Goal: Find specific page/section: Find specific page/section

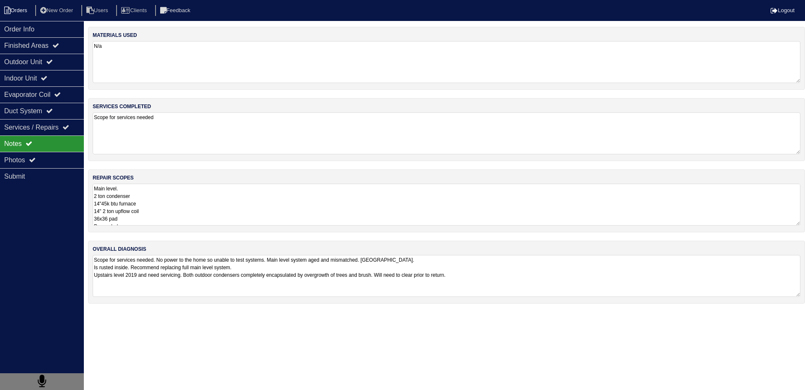
click at [26, 10] on li "Orders" at bounding box center [17, 10] width 34 height 11
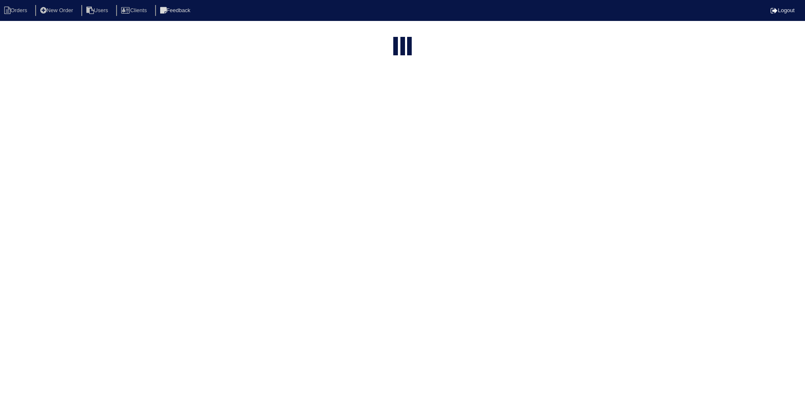
select select "15"
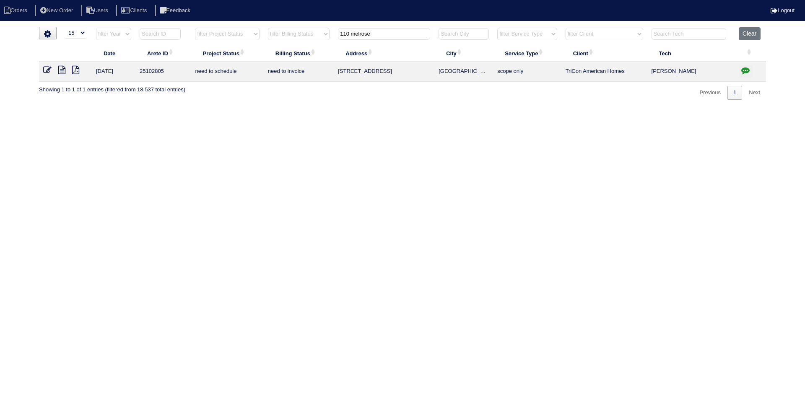
click at [393, 36] on input "110 melrose" at bounding box center [384, 34] width 92 height 12
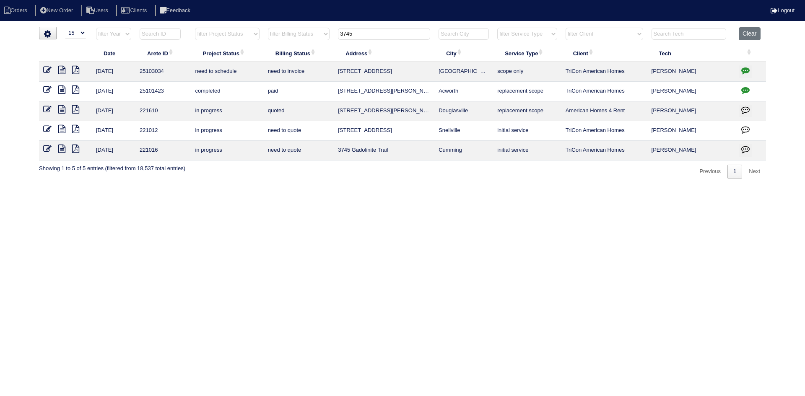
type input "3745"
click at [60, 69] on icon at bounding box center [61, 70] width 7 height 8
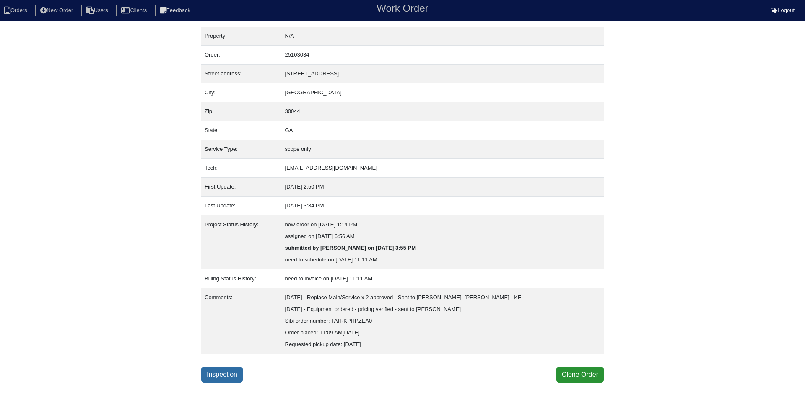
click at [219, 378] on link "Inspection" at bounding box center [222, 375] width 42 height 16
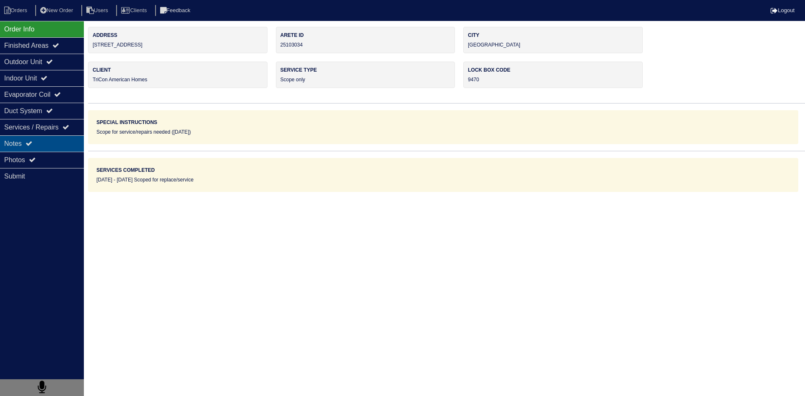
click at [52, 143] on div "Notes" at bounding box center [42, 143] width 84 height 16
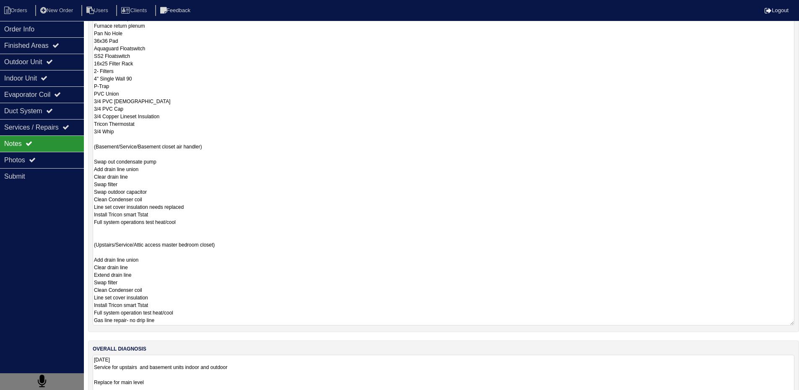
scroll to position [214, 0]
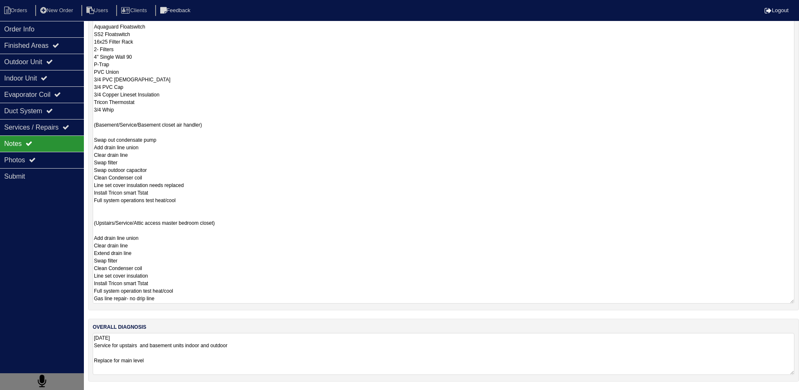
drag, startPoint x: 94, startPoint y: 190, endPoint x: 178, endPoint y: 305, distance: 142.9
click at [178, 305] on div "repair scopes (Main level/system replacement/ Basement closet Furnace) 50,000 B…" at bounding box center [443, 133] width 711 height 355
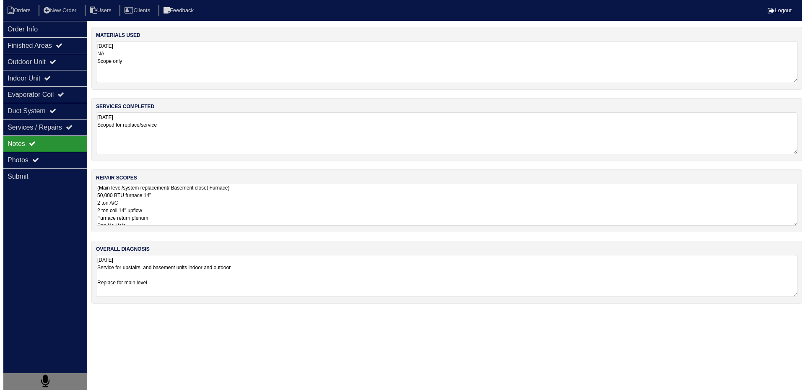
scroll to position [0, 0]
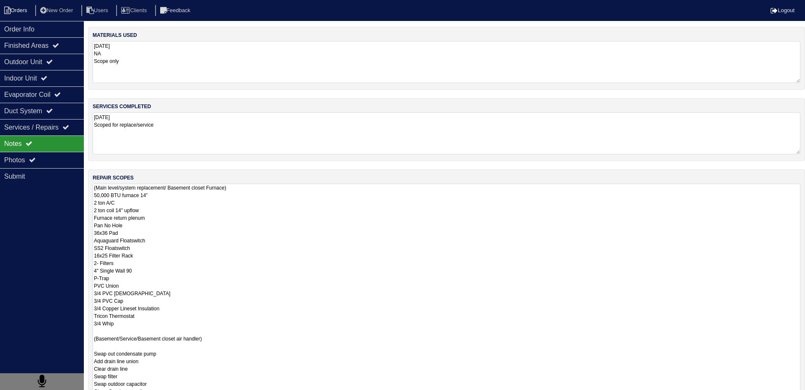
click at [13, 9] on li "Orders" at bounding box center [17, 10] width 34 height 11
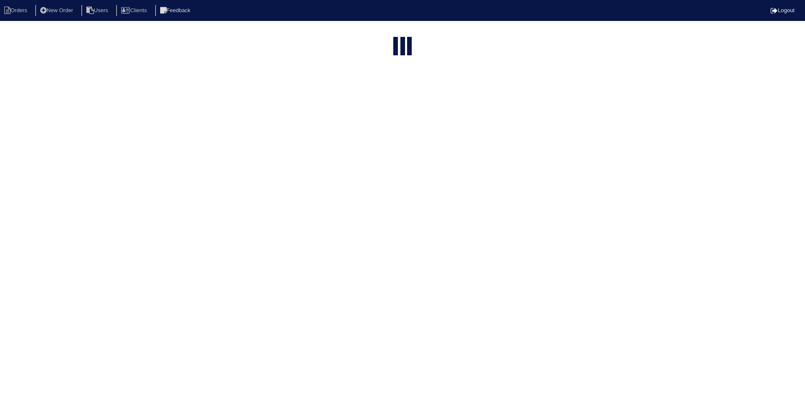
select select "15"
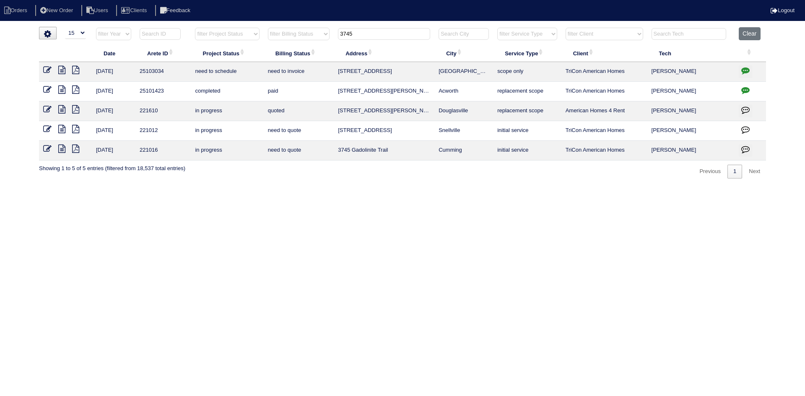
click at [381, 34] on input "3745" at bounding box center [384, 34] width 92 height 12
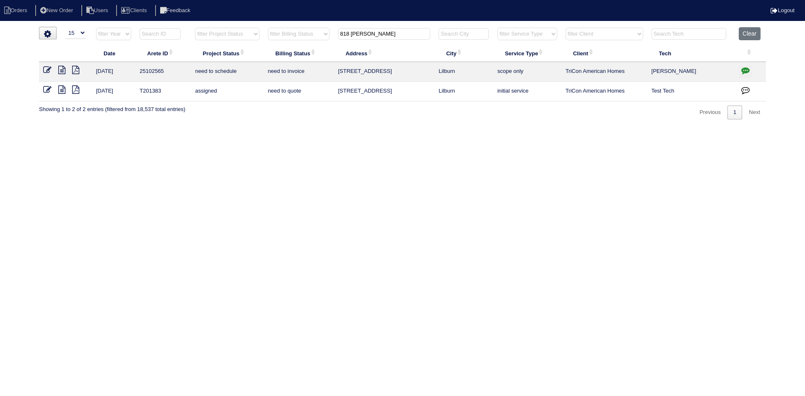
type input "818 hunt"
click at [60, 69] on icon at bounding box center [61, 70] width 7 height 8
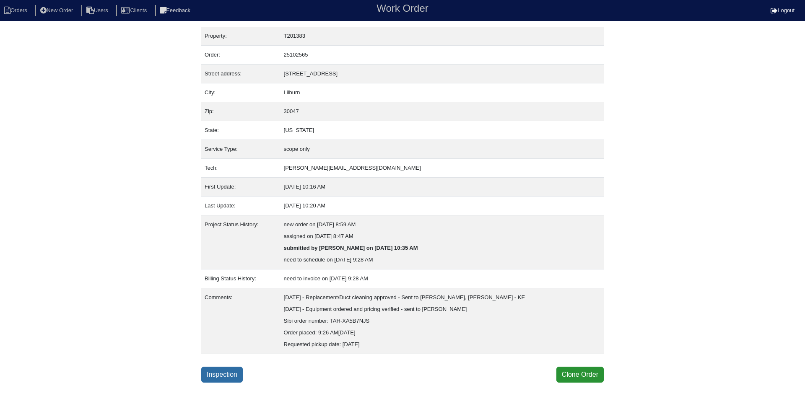
click at [219, 373] on link "Inspection" at bounding box center [222, 375] width 42 height 16
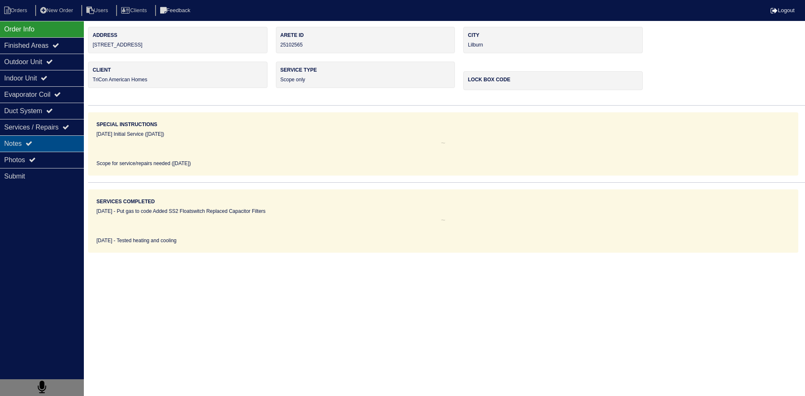
click at [61, 151] on div "Notes" at bounding box center [42, 143] width 84 height 16
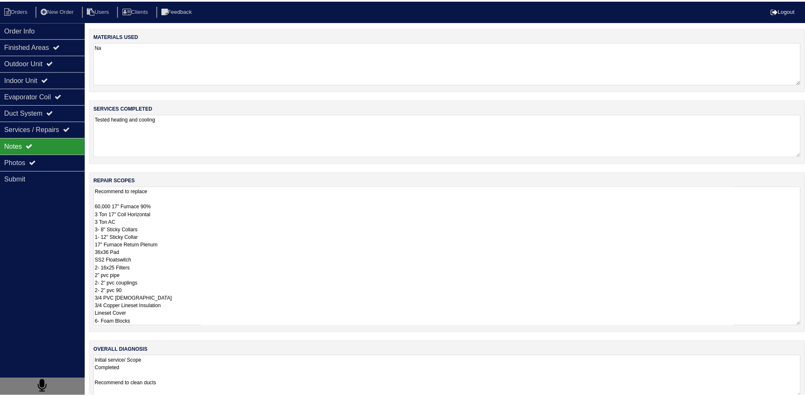
scroll to position [1, 0]
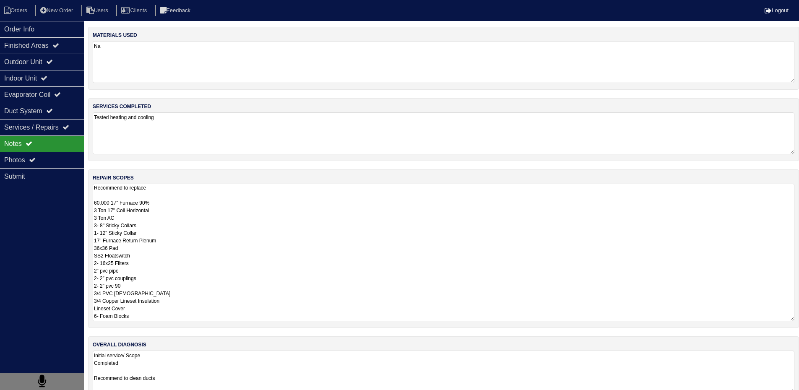
drag, startPoint x: 94, startPoint y: 188, endPoint x: 142, endPoint y: 321, distance: 141.9
click at [142, 321] on div "repair scopes Recommend to replace 60,000 17" Furnace 90% 3 Ton 17" Coil Horizo…" at bounding box center [443, 248] width 711 height 159
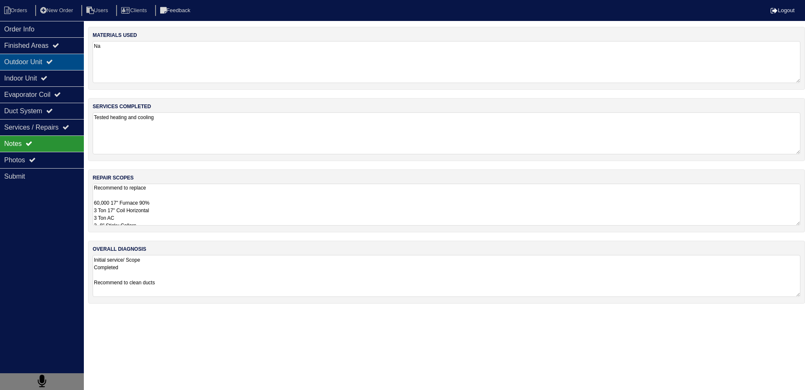
click at [40, 67] on div "Outdoor Unit" at bounding box center [42, 62] width 84 height 16
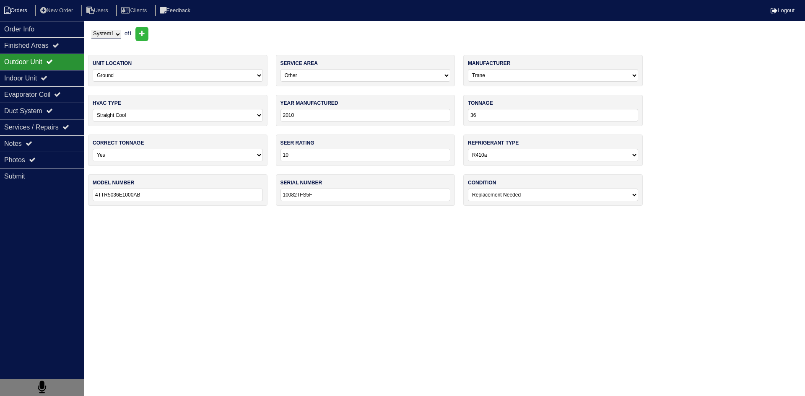
click at [15, 12] on li "Orders" at bounding box center [17, 10] width 34 height 11
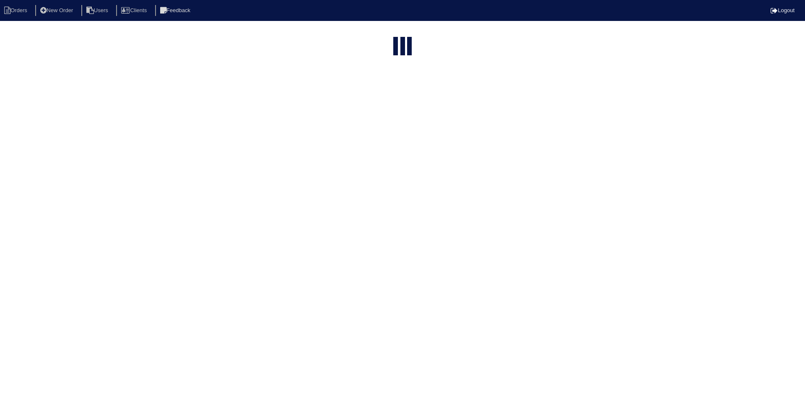
select select "15"
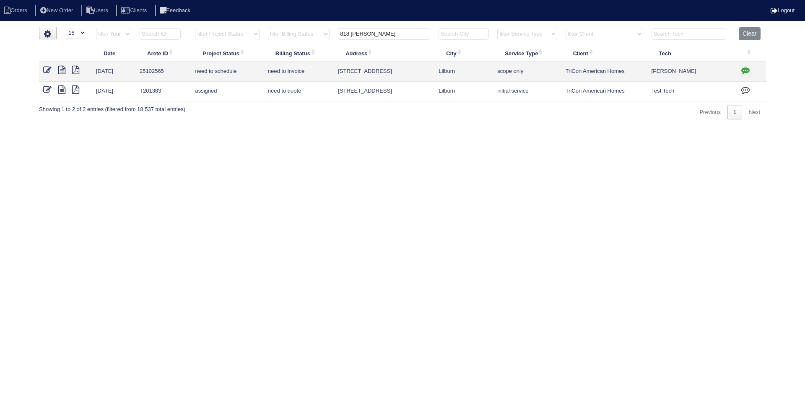
click at [394, 29] on input "818 hunt" at bounding box center [384, 34] width 92 height 12
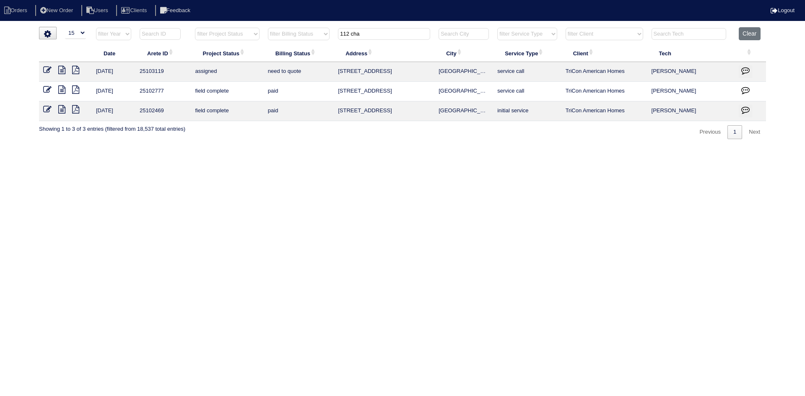
type input "112 cha"
click at [63, 70] on icon at bounding box center [61, 70] width 7 height 8
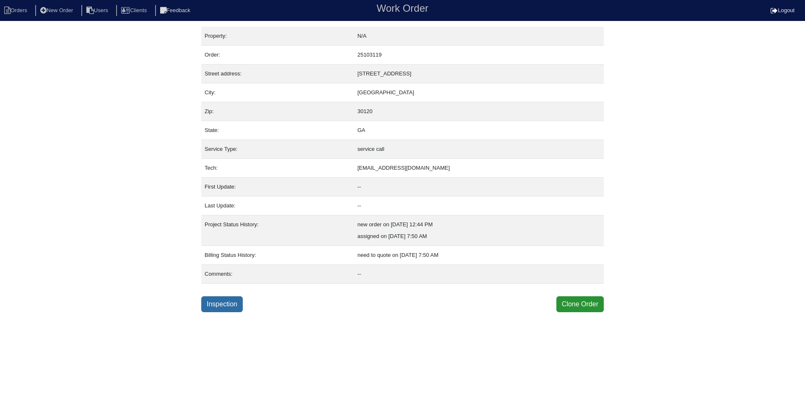
click at [224, 305] on link "Inspection" at bounding box center [222, 305] width 42 height 16
